Goal: Information Seeking & Learning: Compare options

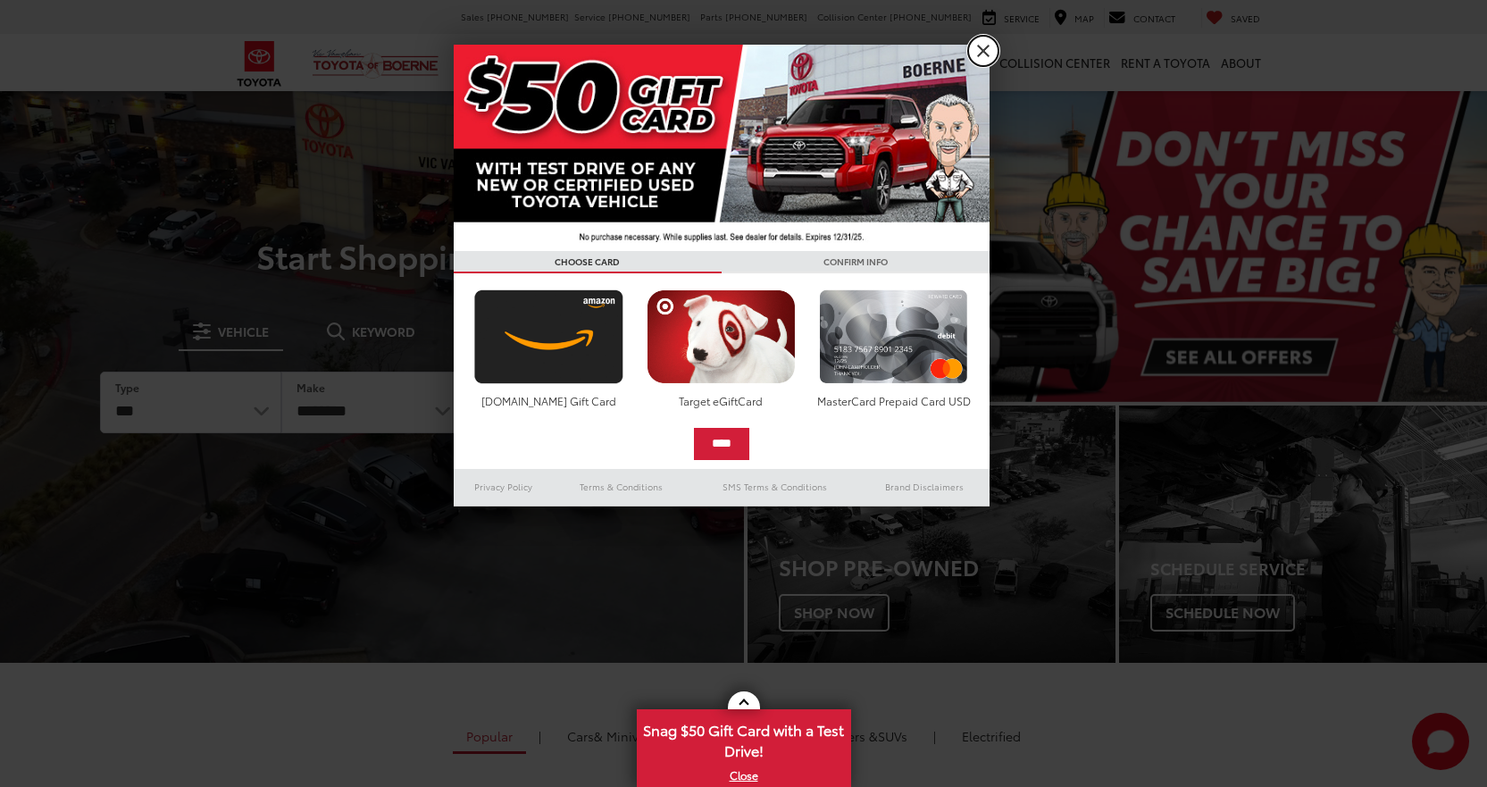
click at [979, 53] on link "X" at bounding box center [983, 51] width 30 height 30
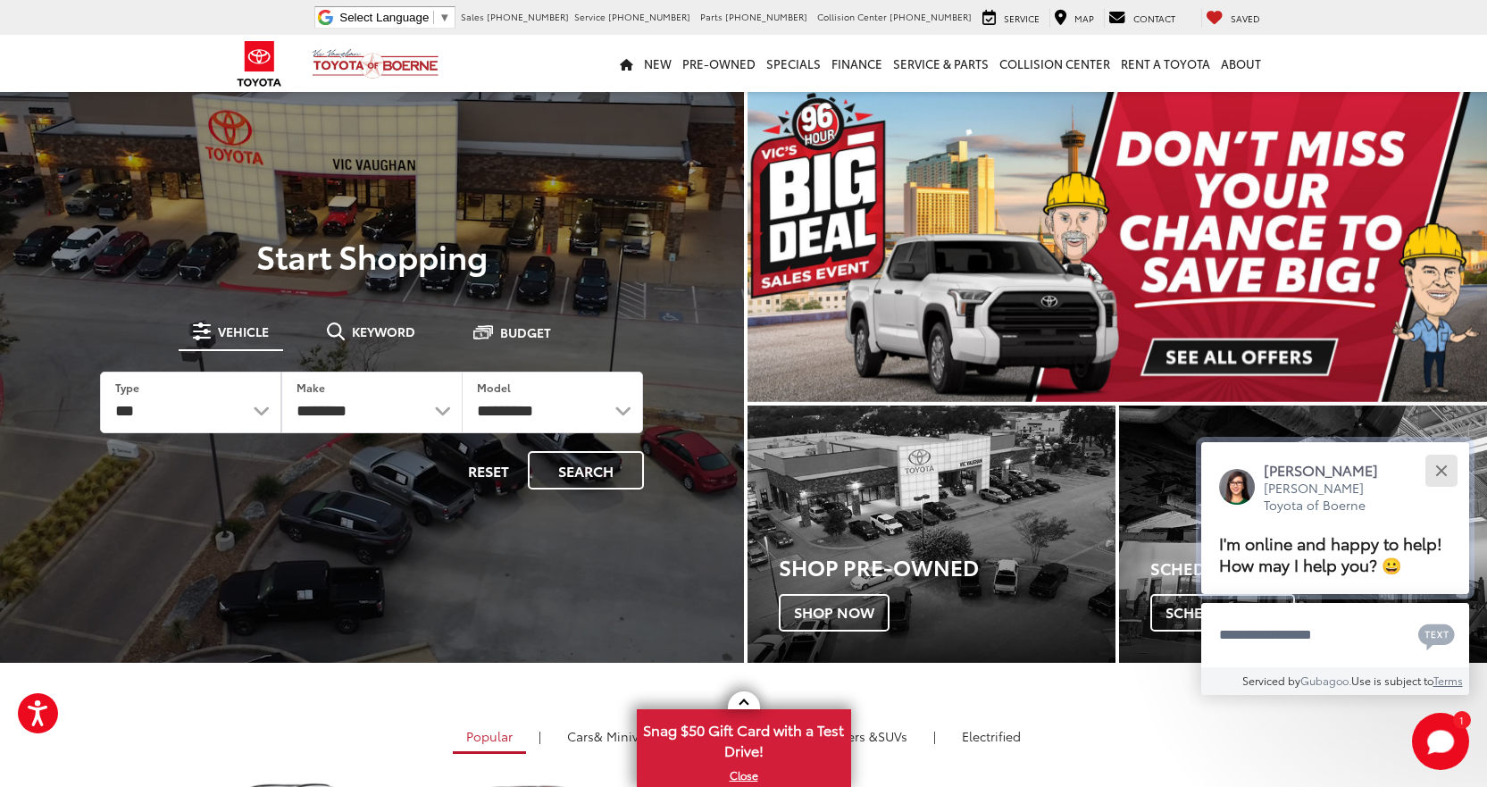
click at [1449, 473] on button "Close" at bounding box center [1441, 470] width 38 height 38
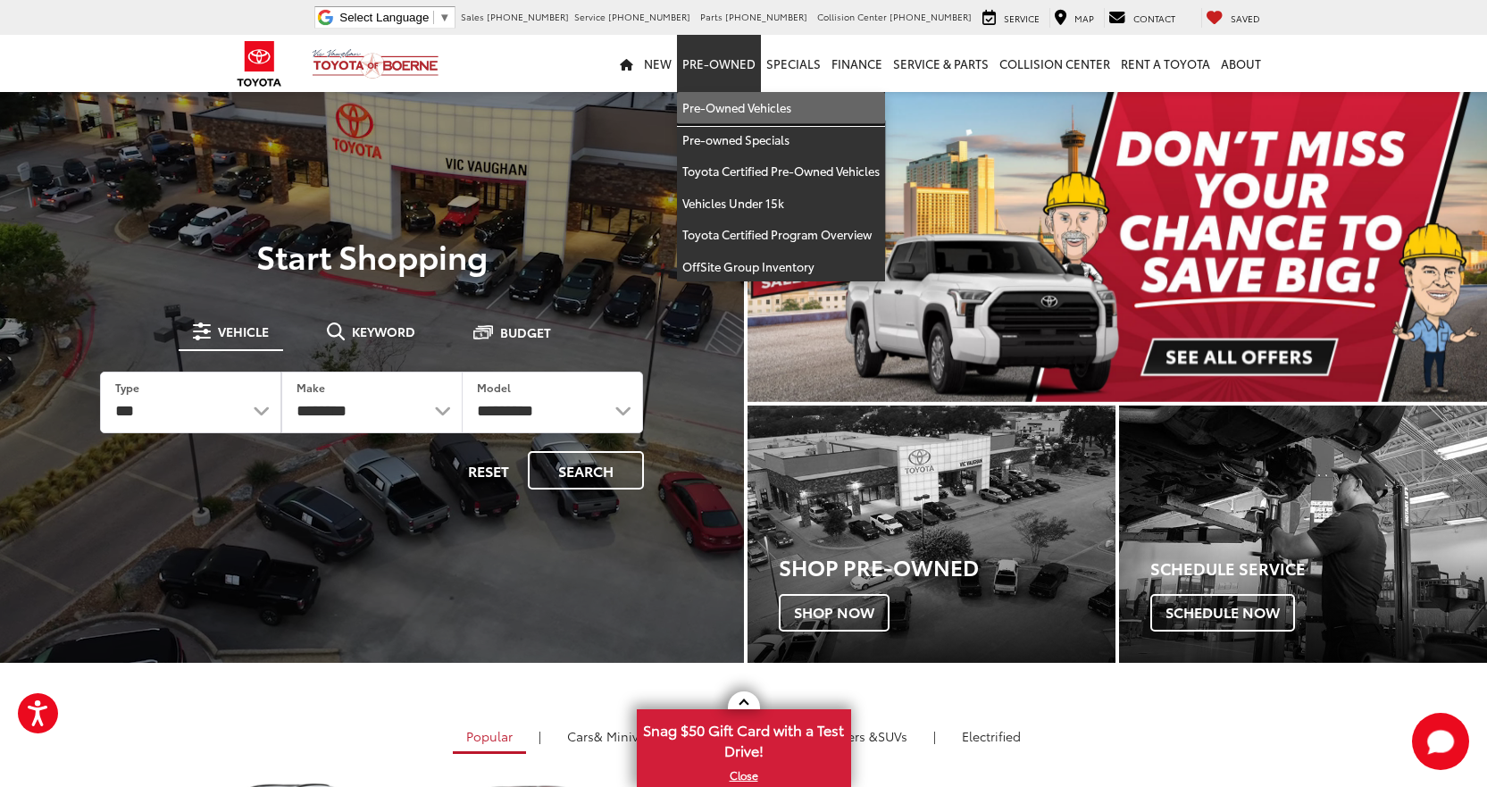
click at [720, 113] on link "Pre-Owned Vehicles" at bounding box center [781, 108] width 208 height 32
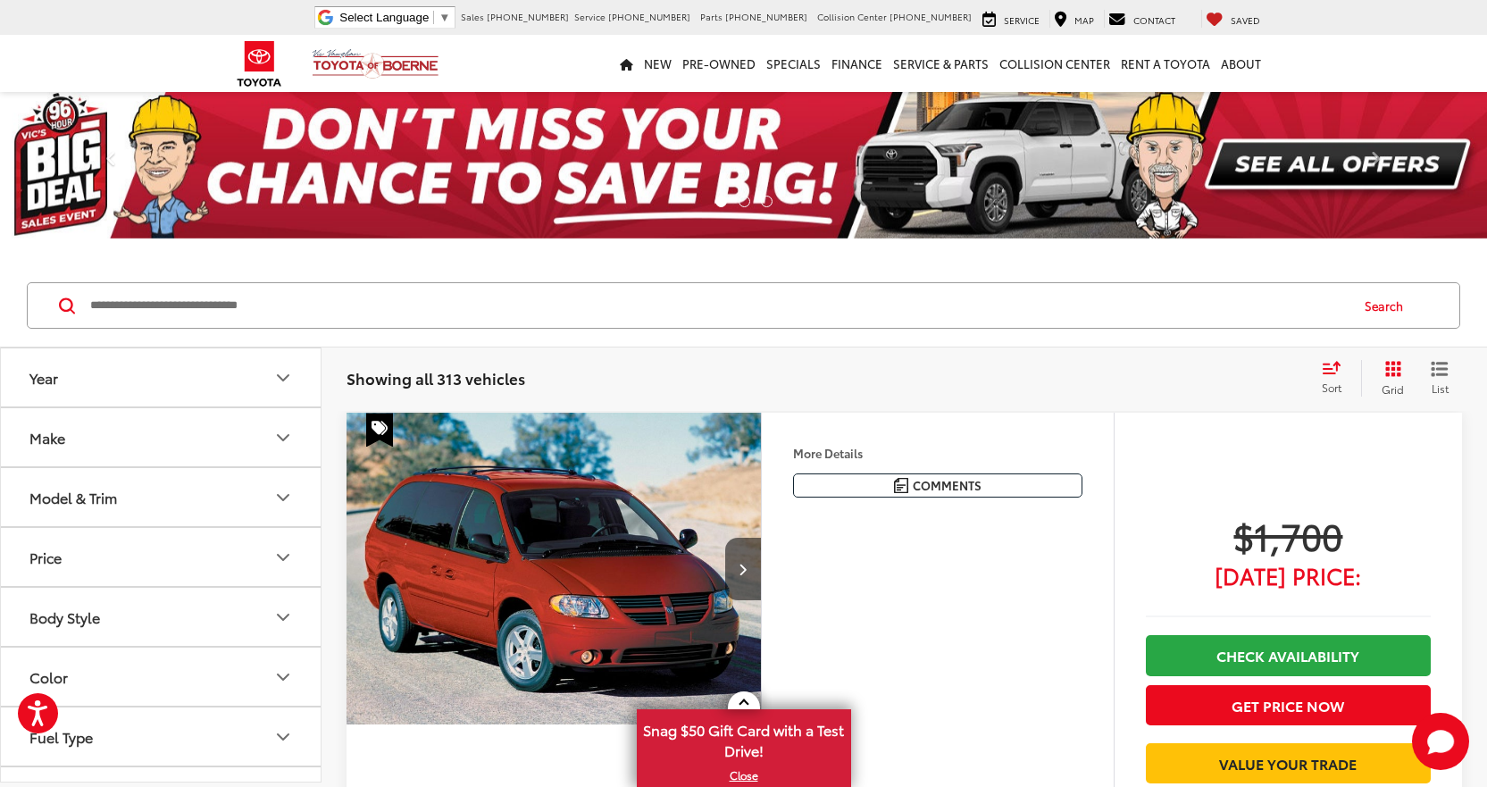
click at [277, 612] on icon "Body Style" at bounding box center [282, 617] width 21 height 21
click at [270, 624] on button "Body Style" at bounding box center [162, 617] width 322 height 58
click at [268, 489] on button "Model & Trim" at bounding box center [162, 497] width 322 height 58
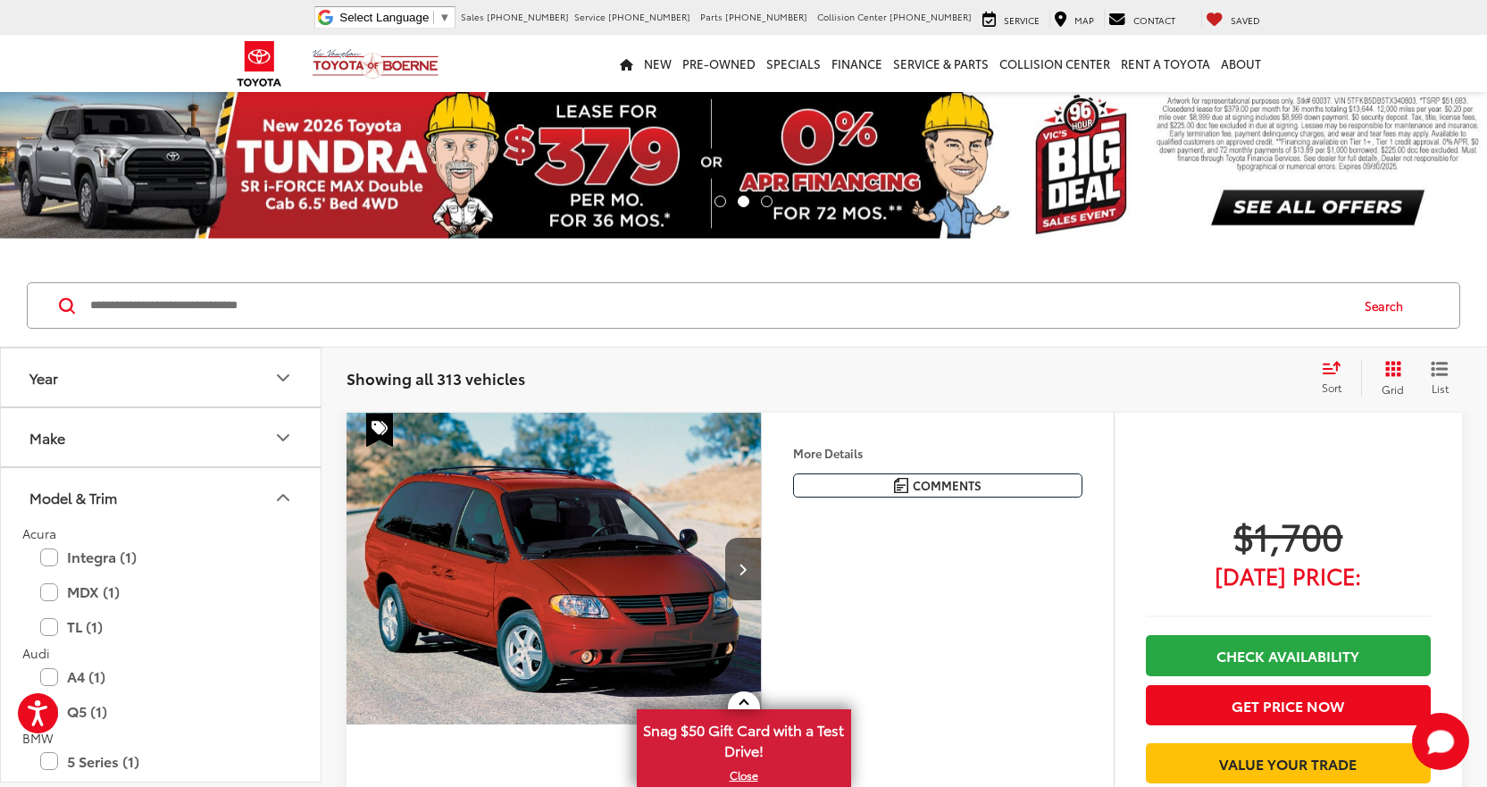
click at [280, 436] on icon "Make" at bounding box center [283, 437] width 11 height 5
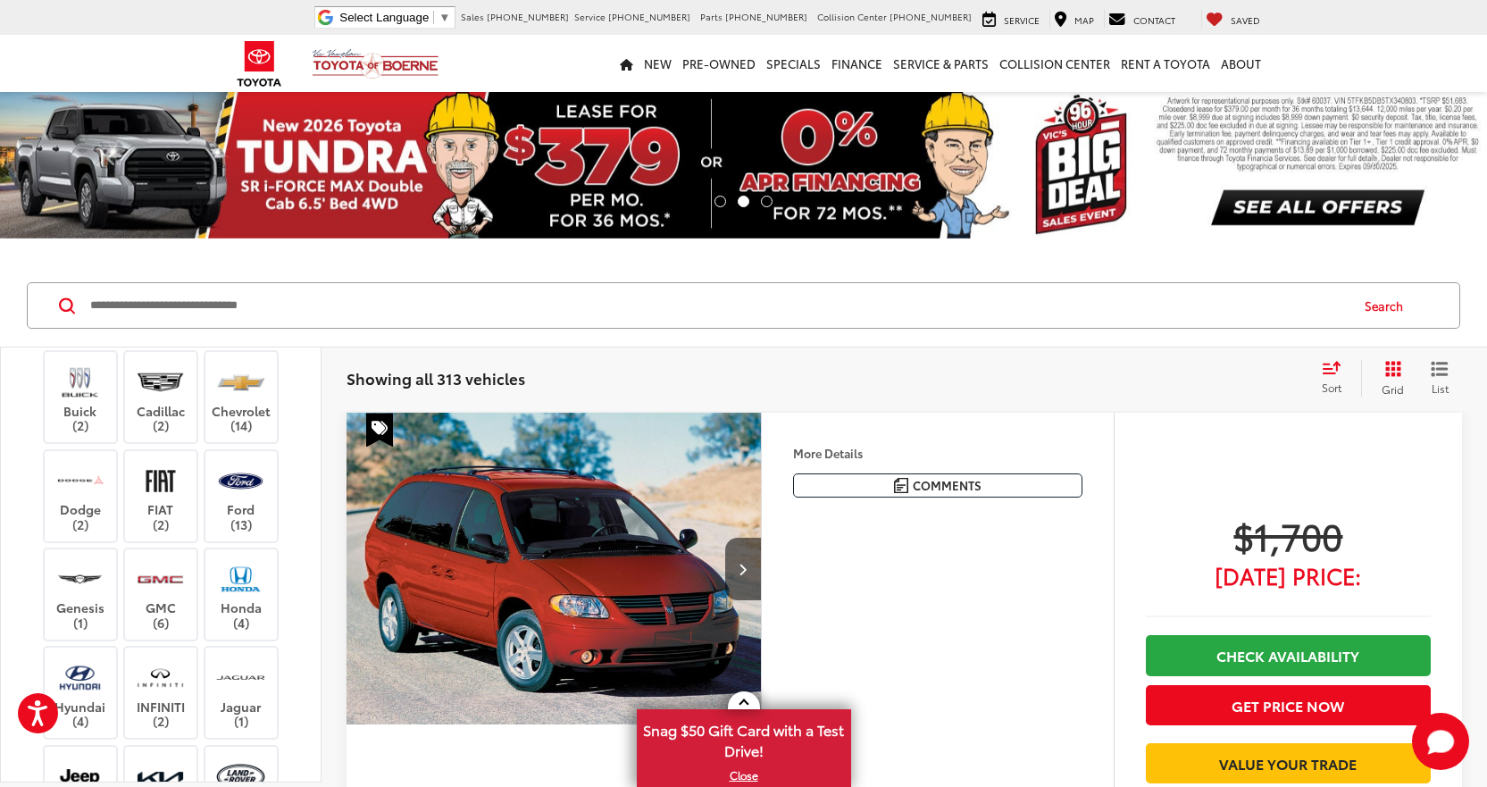
scroll to position [193, 0]
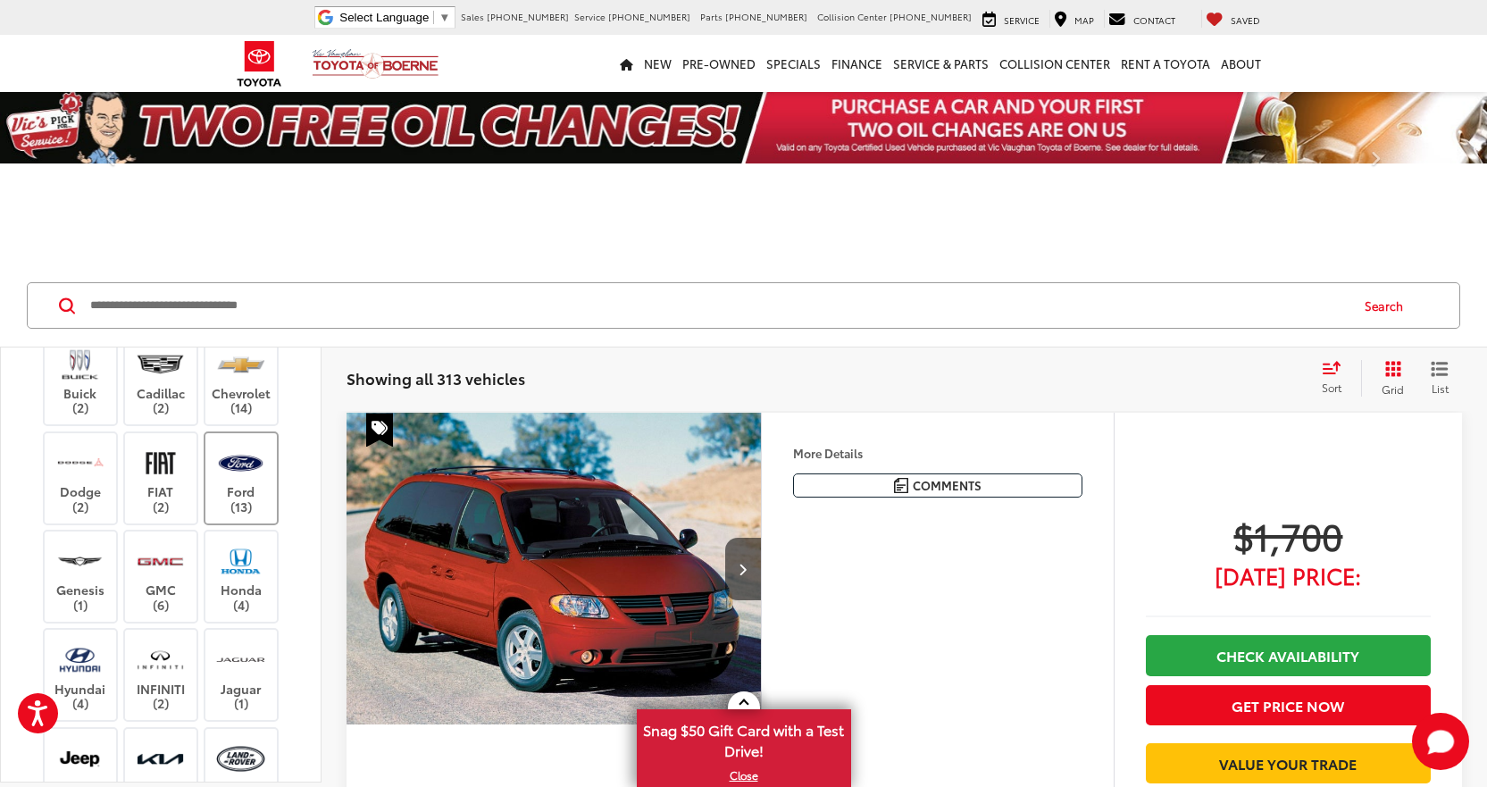
click at [246, 515] on label "Ford (13)" at bounding box center [241, 478] width 72 height 72
